Goal: Task Accomplishment & Management: Complete application form

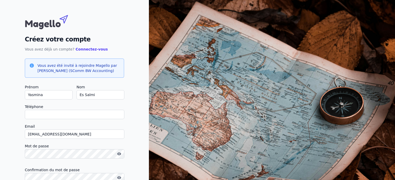
click at [49, 116] on input "Téléphone" at bounding box center [75, 114] width 100 height 9
type input "0479872751"
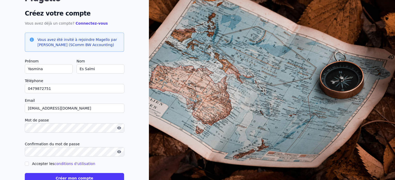
scroll to position [41, 0]
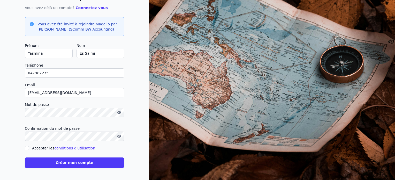
click at [24, 147] on div "Créez votre compte Vous avez déjà un compte? Connectez-vous Vous avez été invit…" at bounding box center [74, 69] width 149 height 221
click at [28, 149] on input "Accepter les conditions d'utilisation" at bounding box center [27, 148] width 4 height 4
checkbox input "true"
click at [59, 164] on button "Créer mon compte" at bounding box center [74, 162] width 99 height 10
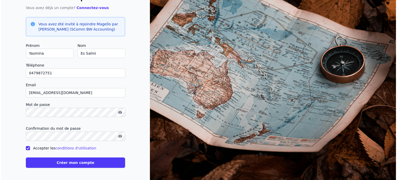
scroll to position [0, 0]
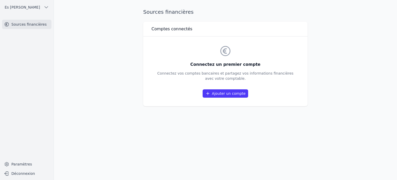
click at [231, 95] on link "Ajouter un compte" at bounding box center [226, 93] width 46 height 8
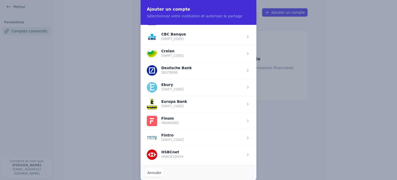
scroll to position [285, 0]
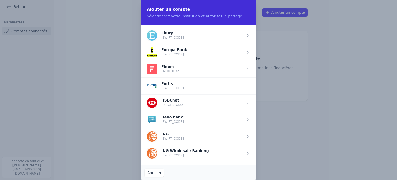
click at [187, 135] on span "button" at bounding box center [199, 136] width 116 height 17
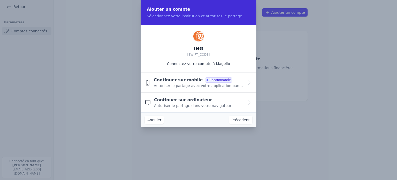
click at [177, 85] on span "Autoriser le partage avec votre application bancaire" at bounding box center [199, 85] width 90 height 5
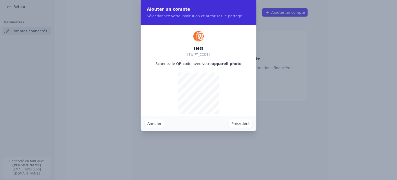
click at [156, 123] on button "Annuler" at bounding box center [154, 123] width 19 height 8
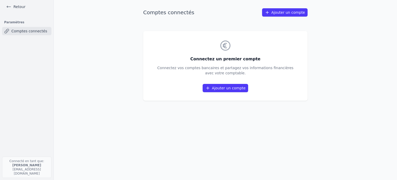
click at [22, 7] on link "Retour" at bounding box center [15, 6] width 23 height 7
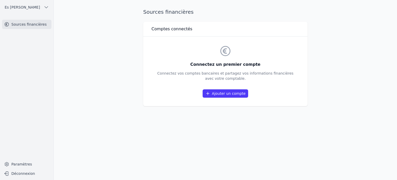
click at [229, 94] on link "Ajouter un compte" at bounding box center [226, 93] width 46 height 8
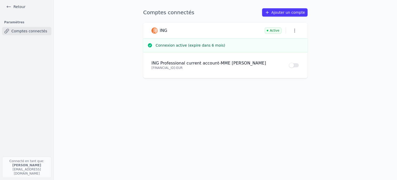
click at [198, 30] on div "ING Active" at bounding box center [226, 30] width 148 height 7
click at [294, 67] on button "Use setting" at bounding box center [294, 65] width 10 height 5
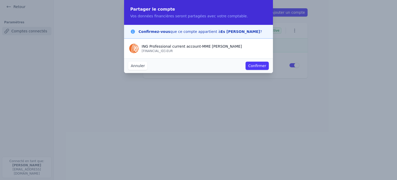
click at [265, 68] on button "Confirmer" at bounding box center [257, 66] width 23 height 8
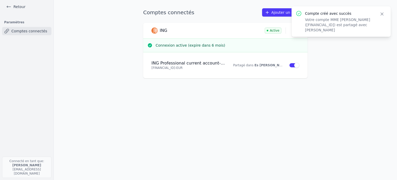
click at [383, 12] on icon "button" at bounding box center [382, 13] width 5 height 5
